Goal: Task Accomplishment & Management: Manage account settings

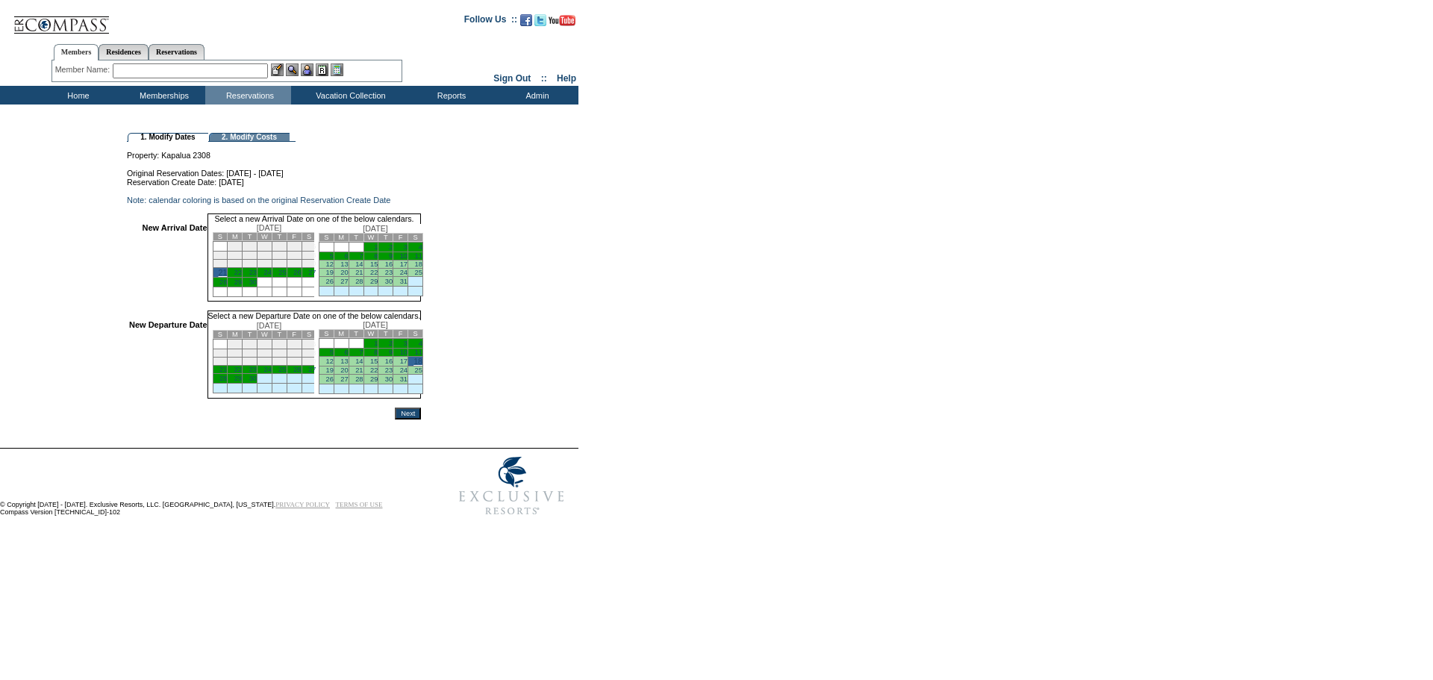
click at [421, 420] on input "Next" at bounding box center [408, 414] width 26 height 12
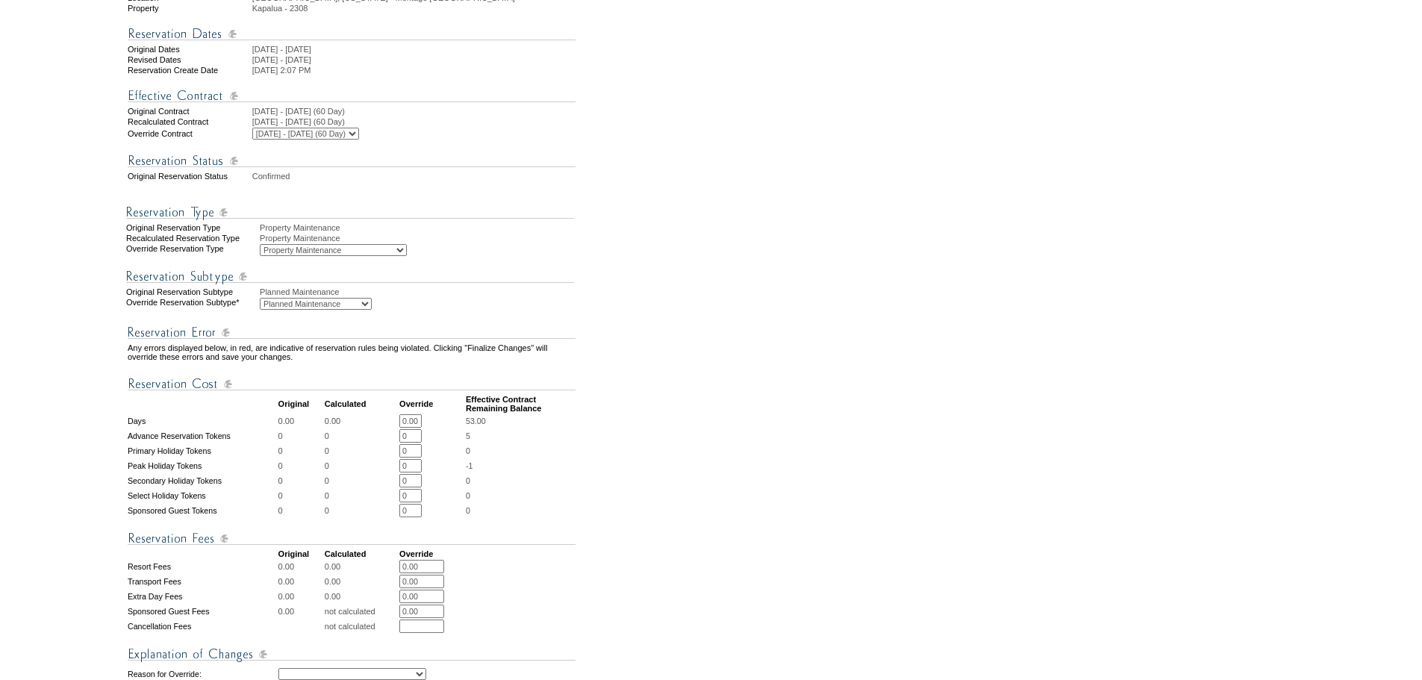
scroll to position [579, 0]
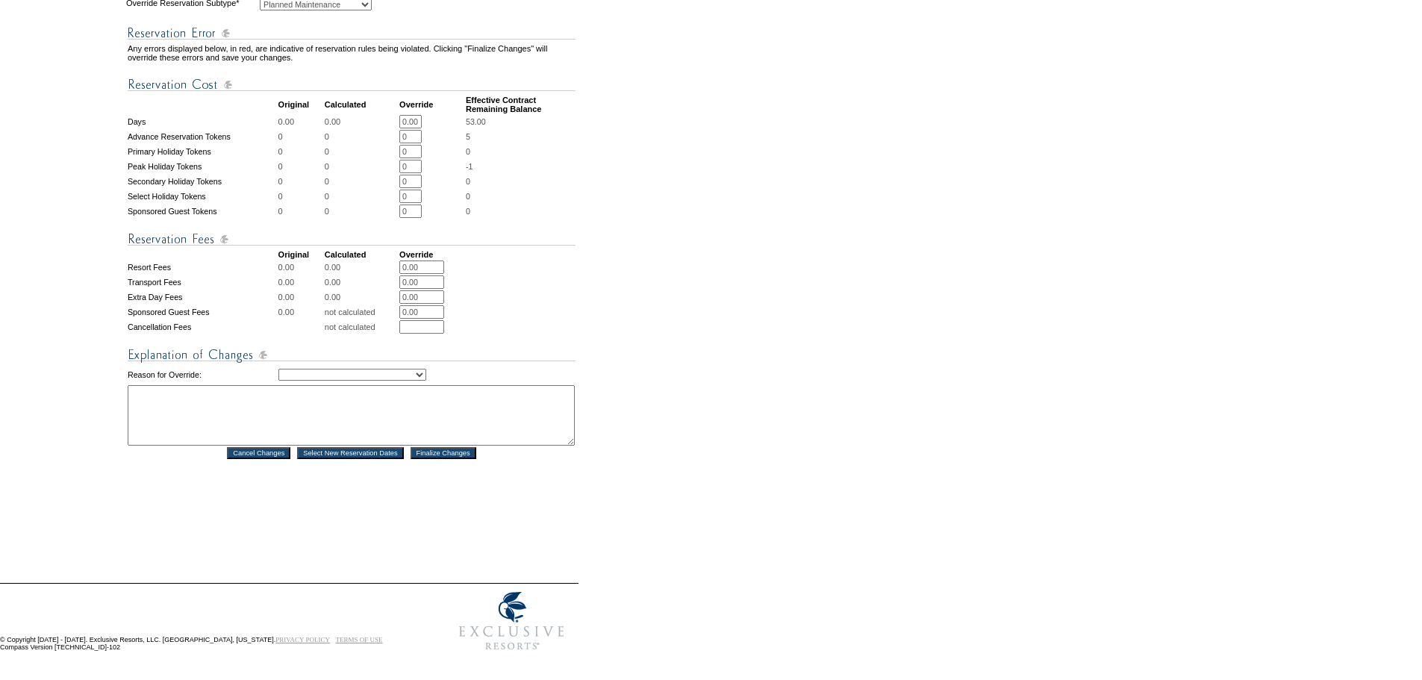
click at [301, 396] on textarea at bounding box center [351, 415] width 447 height 60
type textarea "Adjusting PM dates for a completion of 10/18 on the flooring project - DH"
click at [389, 369] on select "Creating Continuous Stay Days Rebooked After Cancellation Editing Occupant Expe…" at bounding box center [352, 375] width 148 height 12
select select "1036"
click at [278, 369] on select "Creating Continuous Stay Days Rebooked After Cancellation Editing Occupant Expe…" at bounding box center [352, 375] width 148 height 12
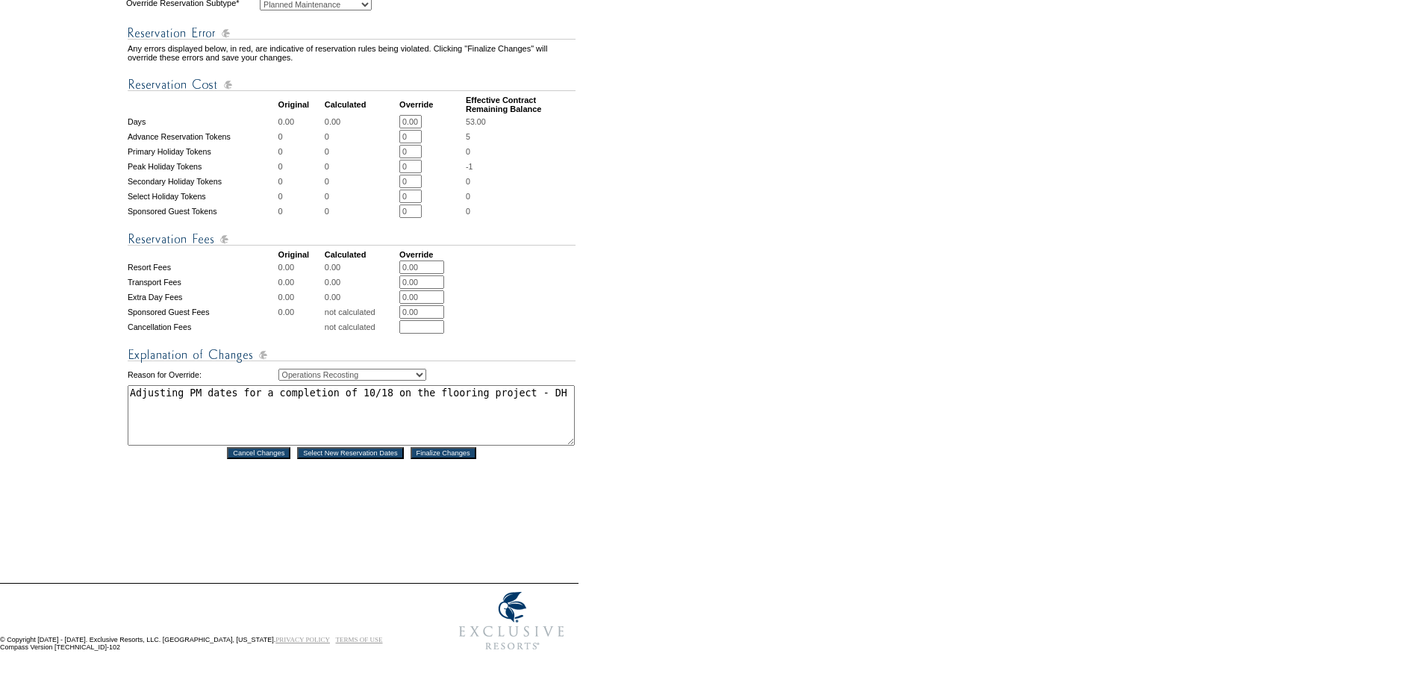
click at [387, 481] on div "Reservation #: 1605190 Principal Member: Maintenance, ER - Location Maui, Hawai…" at bounding box center [351, 82] width 451 height 946
click at [440, 447] on input "Finalize Changes" at bounding box center [444, 453] width 66 height 12
click at [846, 391] on form "Follow Us ::" at bounding box center [708, 65] width 1417 height 1188
